Goal: Transaction & Acquisition: Purchase product/service

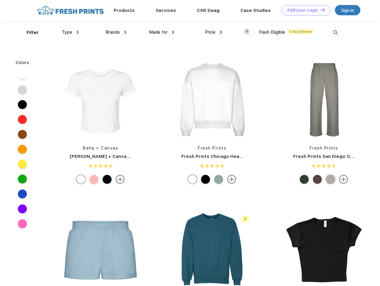
click at [304, 10] on link "Add your Logo Design Tool" at bounding box center [305, 10] width 49 height 10
click at [0, 0] on div "Design Tool" at bounding box center [0, 0] width 0 height 0
click at [320, 10] on link "Add your Logo Design Tool" at bounding box center [305, 10] width 49 height 10
click at [29, 33] on div "Filter" at bounding box center [33, 32] width 12 height 7
click at [70, 32] on span "Type" at bounding box center [67, 32] width 10 height 5
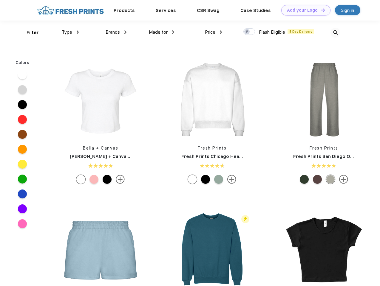
click at [116, 32] on span "Brands" at bounding box center [113, 32] width 14 height 5
click at [162, 32] on span "Made for" at bounding box center [158, 32] width 19 height 5
click at [214, 32] on span "Price" at bounding box center [210, 32] width 10 height 5
click at [249, 32] on div at bounding box center [249, 31] width 12 height 7
click at [247, 32] on input "checkbox" at bounding box center [245, 30] width 4 height 4
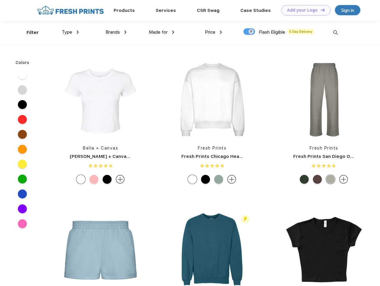
click at [335, 33] on img at bounding box center [336, 33] width 10 height 10
